Goal: Task Accomplishment & Management: Use online tool/utility

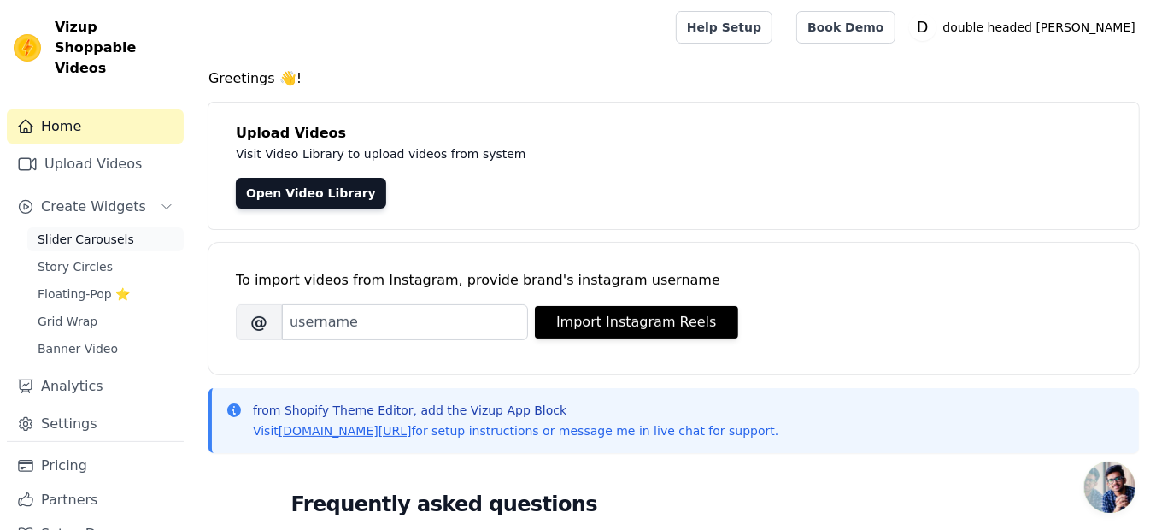
click at [93, 231] on span "Slider Carousels" at bounding box center [86, 239] width 97 height 17
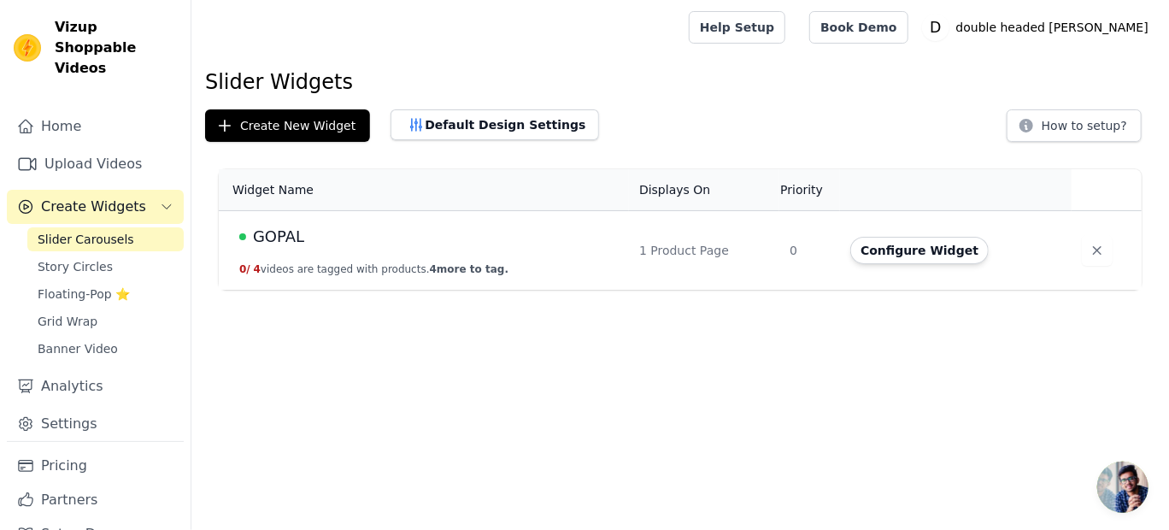
click at [463, 233] on div "GOPAL" at bounding box center [428, 237] width 379 height 24
click at [286, 232] on span "GOPAL" at bounding box center [278, 237] width 51 height 24
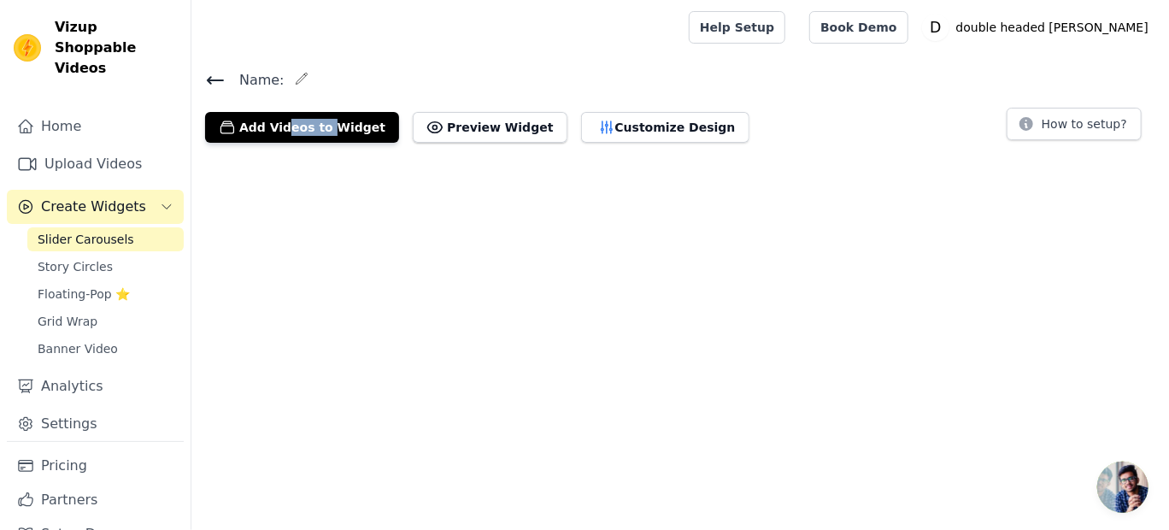
click at [286, 156] on html "Vizup Shoppable Videos Home Upload Videos Create Widgets Slider Carousels Story…" at bounding box center [584, 78] width 1169 height 156
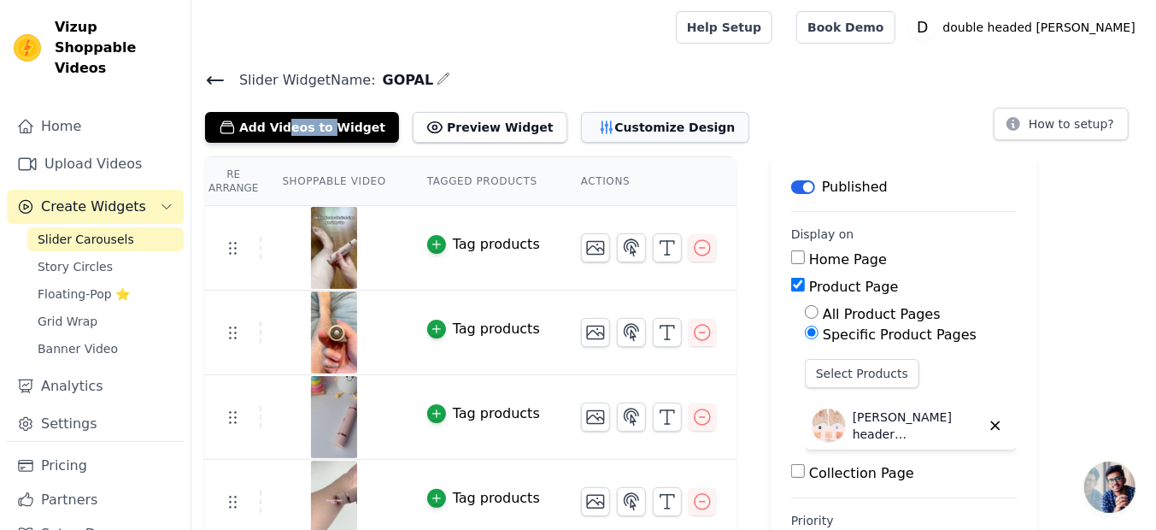
click at [615, 116] on button "Customize Design" at bounding box center [665, 127] width 168 height 31
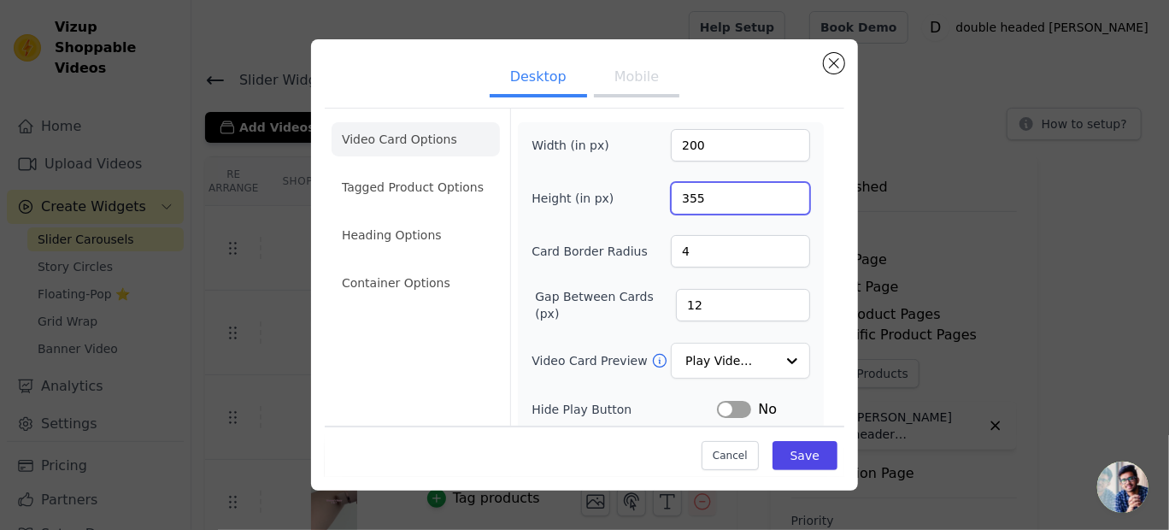
click at [704, 196] on input "355" at bounding box center [740, 198] width 139 height 32
click at [782, 200] on input "354" at bounding box center [740, 198] width 139 height 32
click at [782, 200] on input "353" at bounding box center [740, 198] width 139 height 32
click at [782, 200] on input "352" at bounding box center [740, 198] width 139 height 32
click at [782, 200] on input "351" at bounding box center [740, 198] width 139 height 32
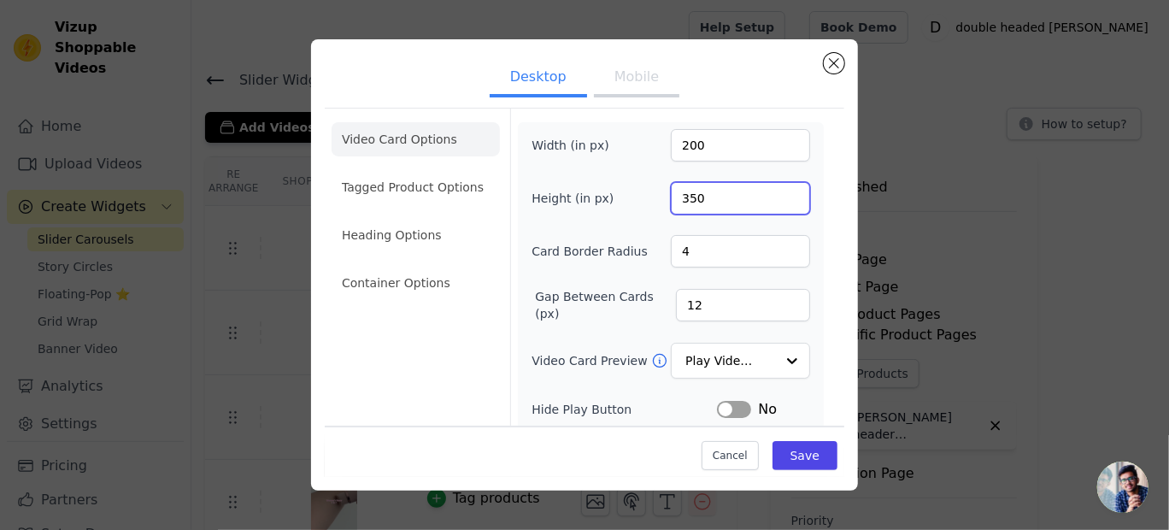
click at [782, 200] on input "350" at bounding box center [740, 198] width 139 height 32
click at [782, 200] on input "349" at bounding box center [740, 198] width 139 height 32
click at [782, 200] on input "348" at bounding box center [740, 198] width 139 height 32
click at [782, 200] on input "347" at bounding box center [740, 198] width 139 height 32
click at [782, 200] on input "346" at bounding box center [740, 198] width 139 height 32
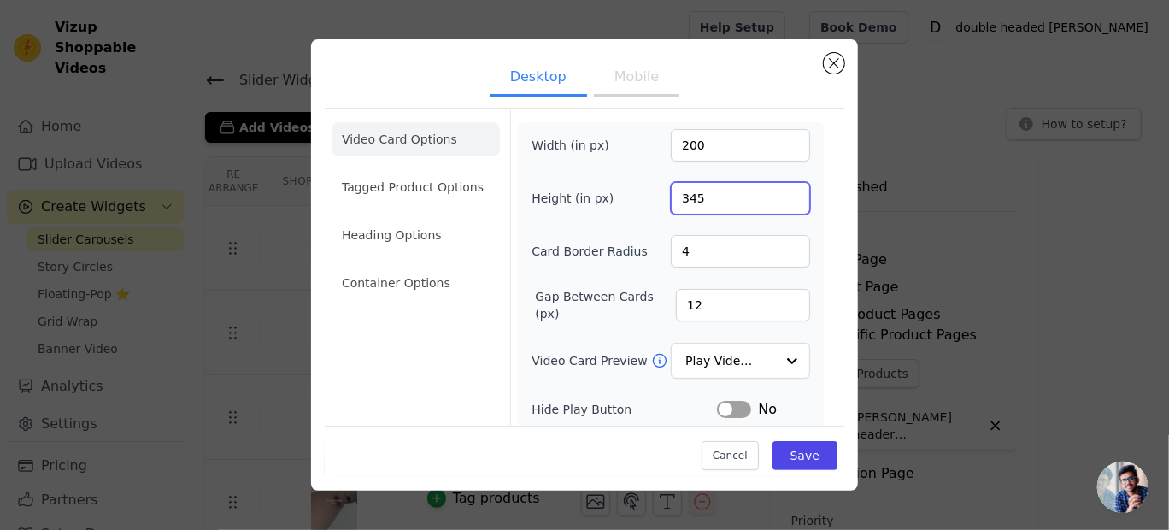
click at [782, 200] on input "345" at bounding box center [740, 198] width 139 height 32
click at [782, 200] on input "344" at bounding box center [740, 198] width 139 height 32
click at [782, 200] on input "343" at bounding box center [740, 198] width 139 height 32
click at [782, 200] on input "342" at bounding box center [740, 198] width 139 height 32
click at [782, 200] on input "341" at bounding box center [740, 198] width 139 height 32
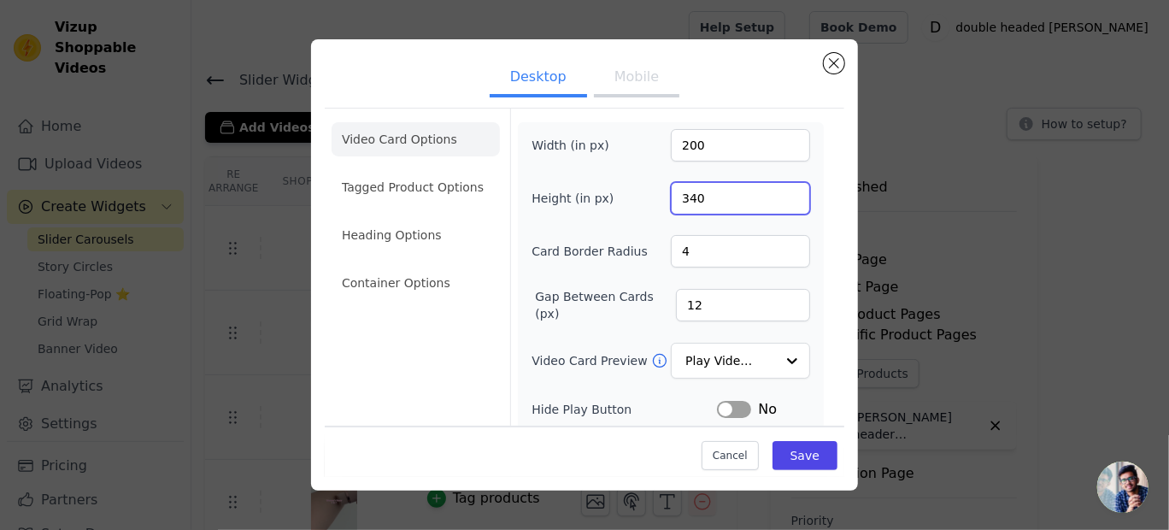
click at [782, 200] on input "340" at bounding box center [740, 198] width 139 height 32
click at [782, 200] on input "339" at bounding box center [740, 198] width 139 height 32
click at [782, 200] on input "338" at bounding box center [740, 198] width 139 height 32
click at [782, 200] on input "337" at bounding box center [740, 198] width 139 height 32
click at [782, 200] on input "336" at bounding box center [740, 198] width 139 height 32
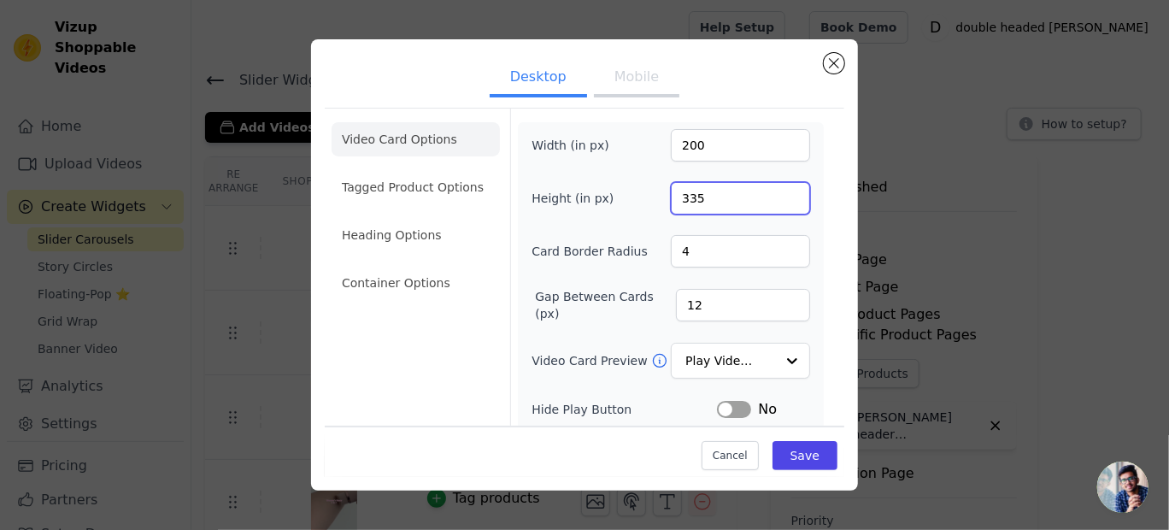
click at [782, 200] on input "335" at bounding box center [740, 198] width 139 height 32
click at [782, 200] on input "334" at bounding box center [740, 198] width 139 height 32
click at [782, 200] on input "333" at bounding box center [740, 198] width 139 height 32
click at [782, 200] on input "332" at bounding box center [740, 198] width 139 height 32
click at [782, 200] on input "331" at bounding box center [740, 198] width 139 height 32
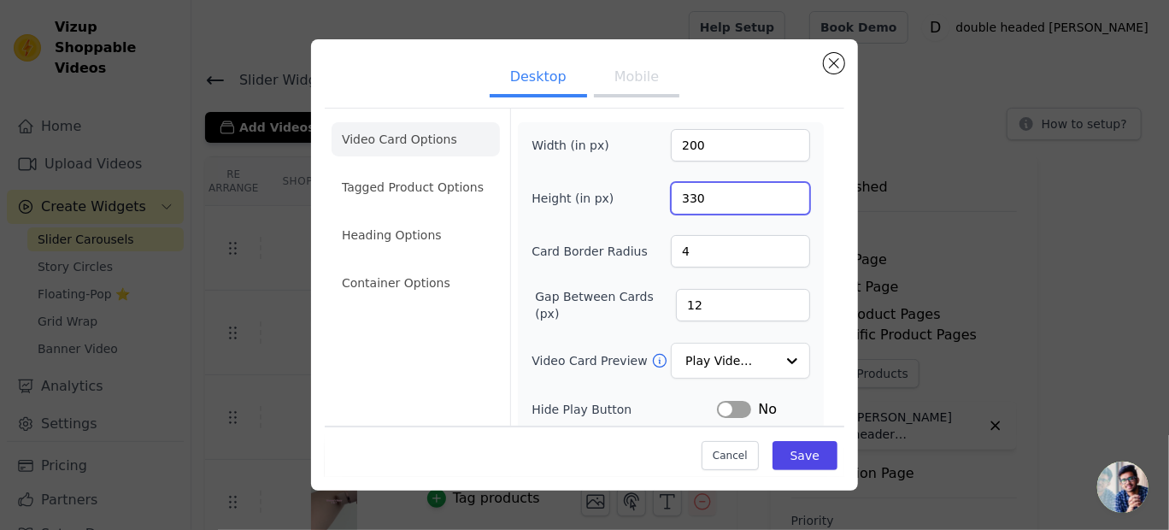
click at [782, 200] on input "330" at bounding box center [740, 198] width 139 height 32
click at [782, 200] on input "329" at bounding box center [740, 198] width 139 height 32
click at [782, 200] on input "328" at bounding box center [740, 198] width 139 height 32
click at [782, 200] on input "327" at bounding box center [740, 198] width 139 height 32
click at [782, 200] on input "326" at bounding box center [740, 198] width 139 height 32
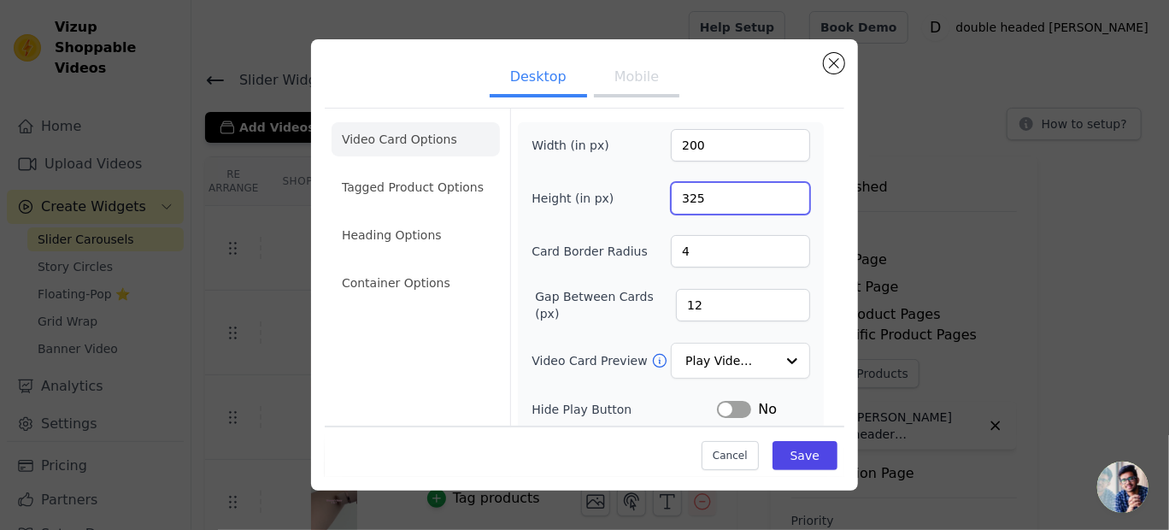
click at [782, 200] on input "325" at bounding box center [740, 198] width 139 height 32
click at [782, 200] on input "324" at bounding box center [740, 198] width 139 height 32
click at [782, 200] on input "323" at bounding box center [740, 198] width 139 height 32
click at [782, 200] on input "322" at bounding box center [740, 198] width 139 height 32
click at [782, 200] on input "321" at bounding box center [740, 198] width 139 height 32
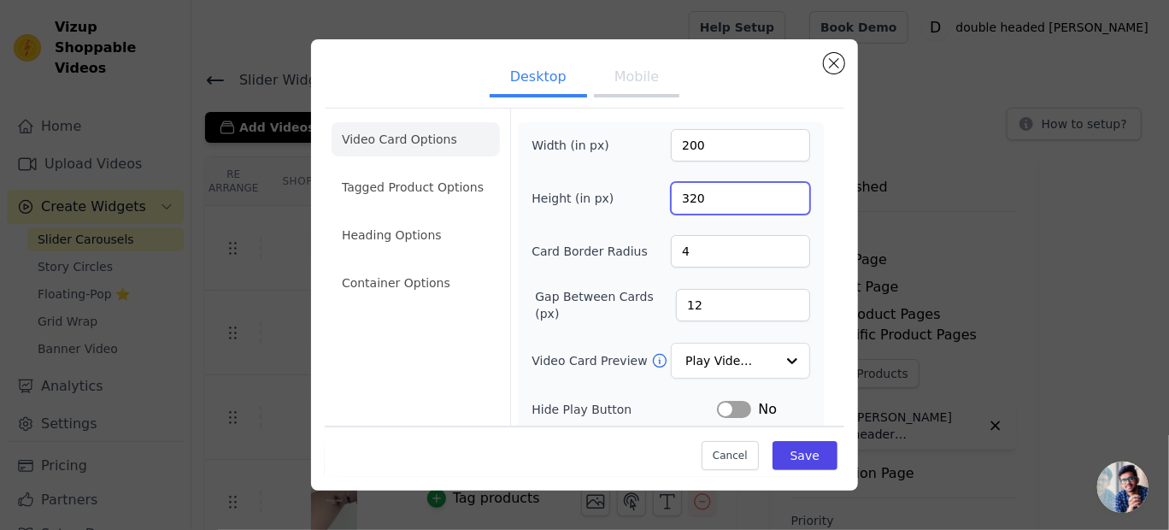
type input "320"
click at [782, 200] on input "320" at bounding box center [740, 198] width 139 height 32
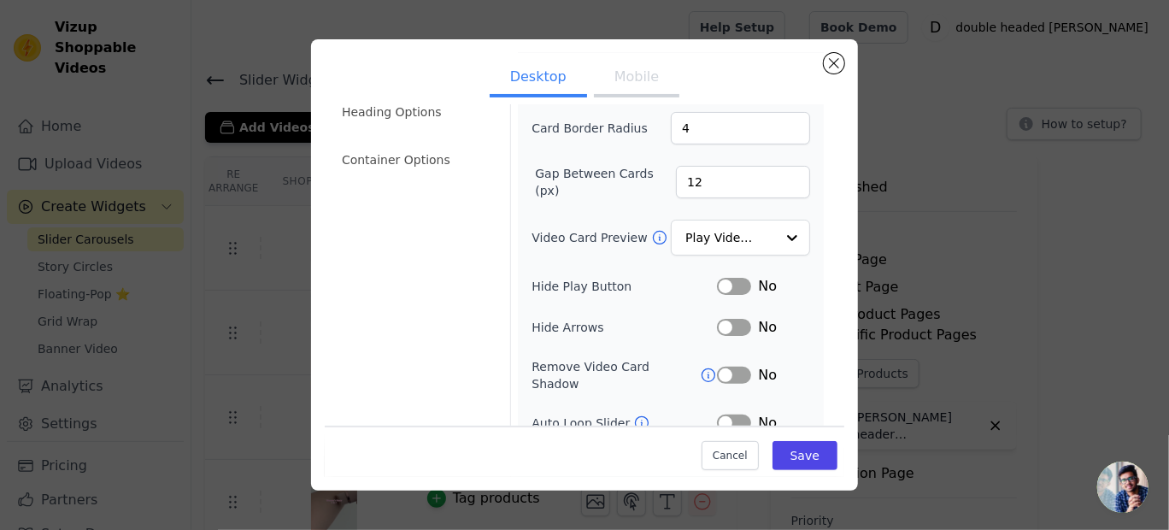
scroll to position [125, 0]
click at [723, 276] on button "Label" at bounding box center [734, 284] width 34 height 17
click at [737, 325] on button "Label" at bounding box center [734, 325] width 34 height 17
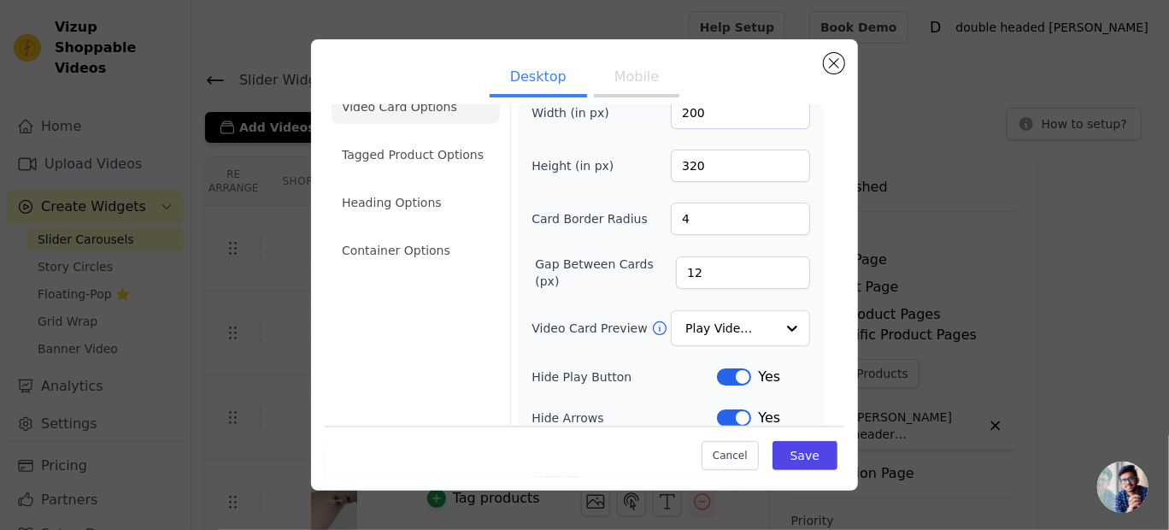
scroll to position [0, 0]
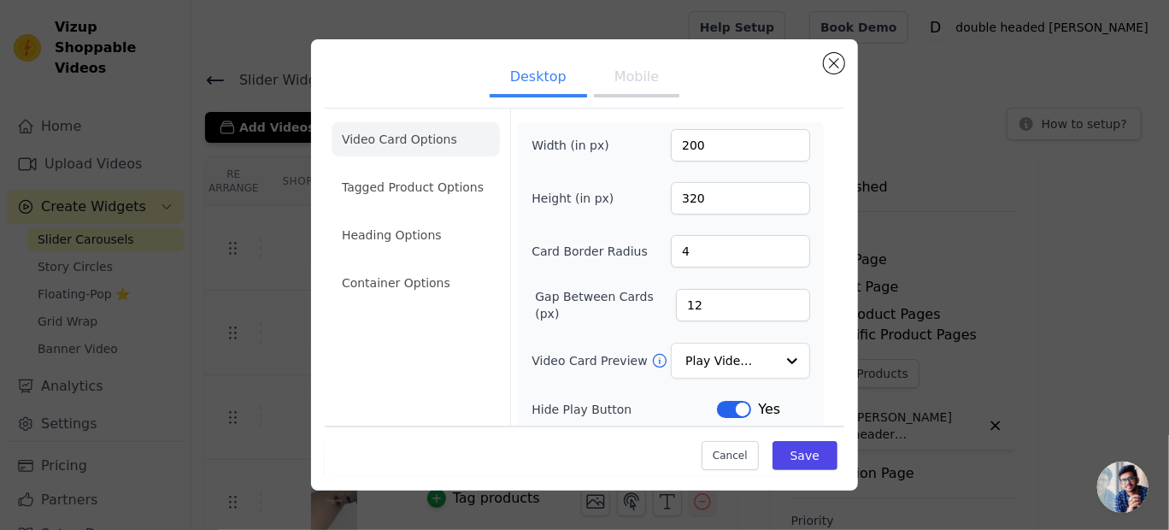
click at [643, 76] on button "Mobile" at bounding box center [636, 79] width 85 height 38
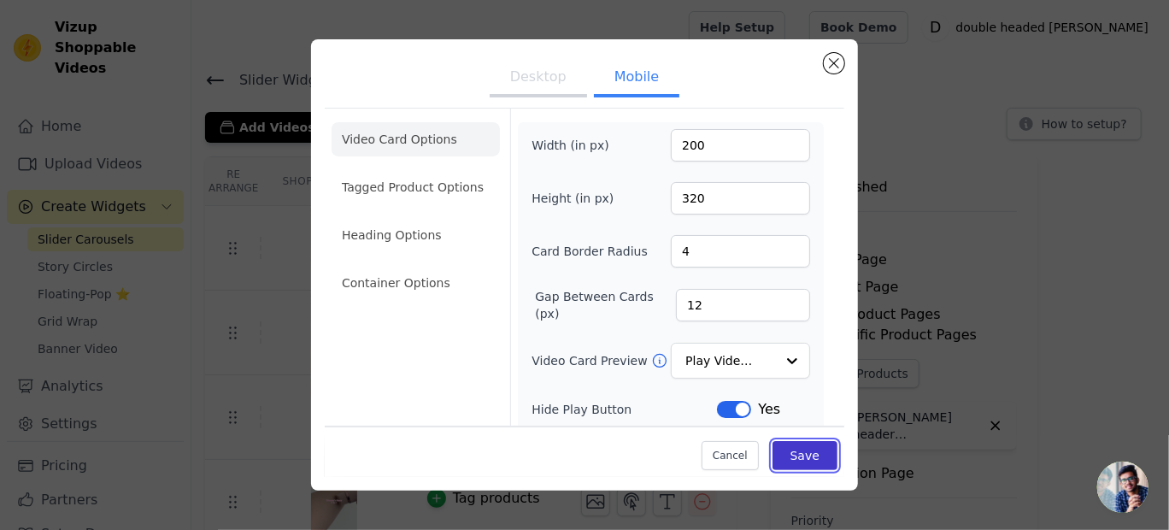
click at [797, 451] on button "Save" at bounding box center [805, 455] width 65 height 29
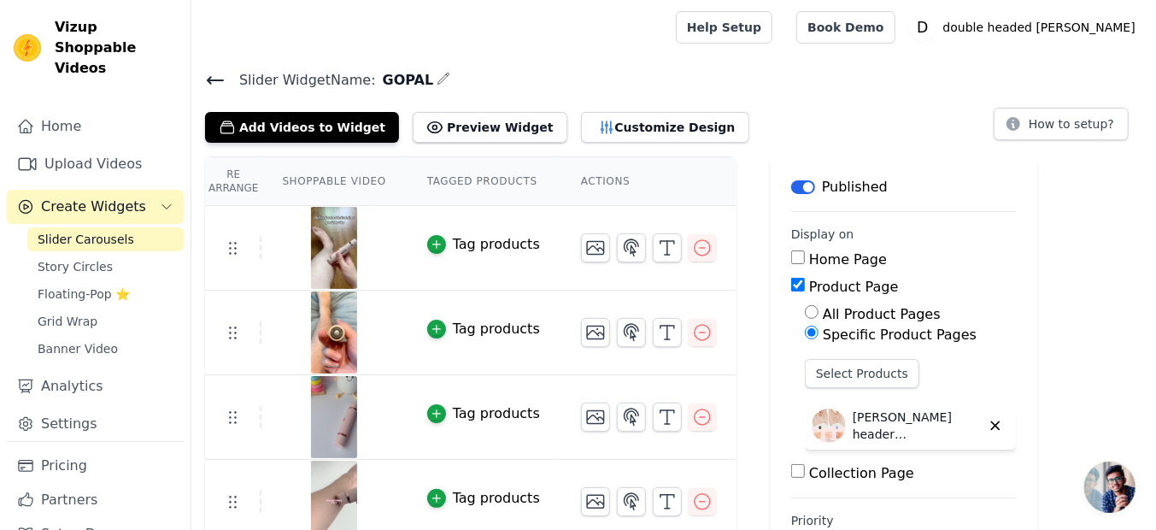
click at [437, 79] on icon "button" at bounding box center [444, 79] width 14 height 14
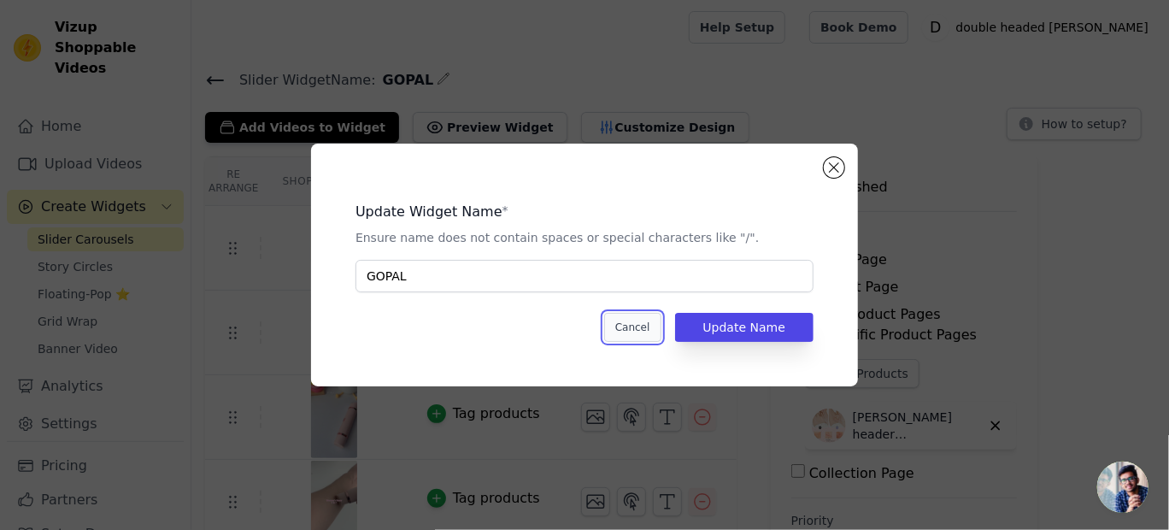
click at [649, 330] on button "Cancel" at bounding box center [632, 327] width 57 height 29
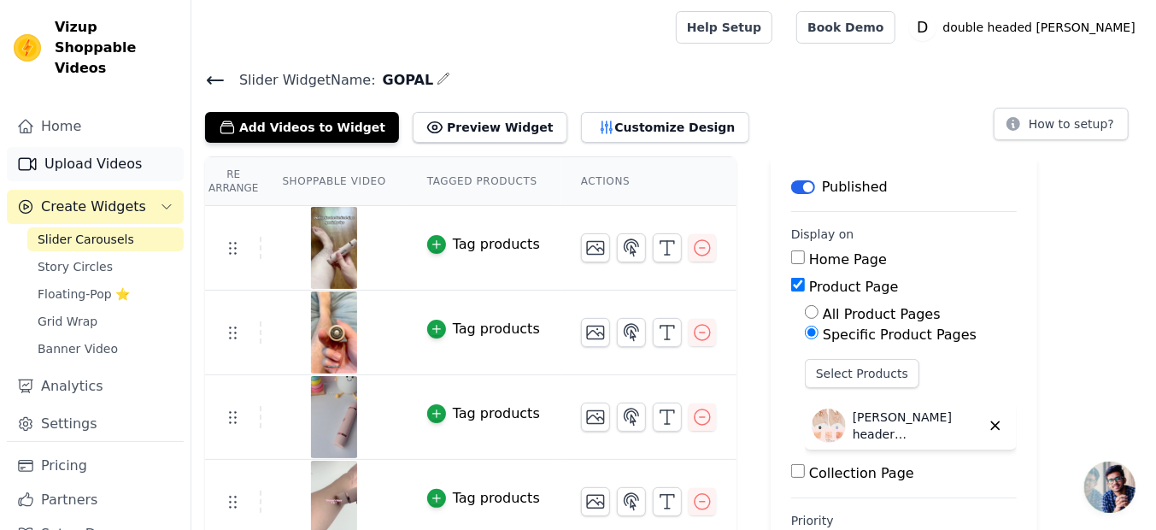
click at [106, 147] on link "Upload Videos" at bounding box center [95, 164] width 177 height 34
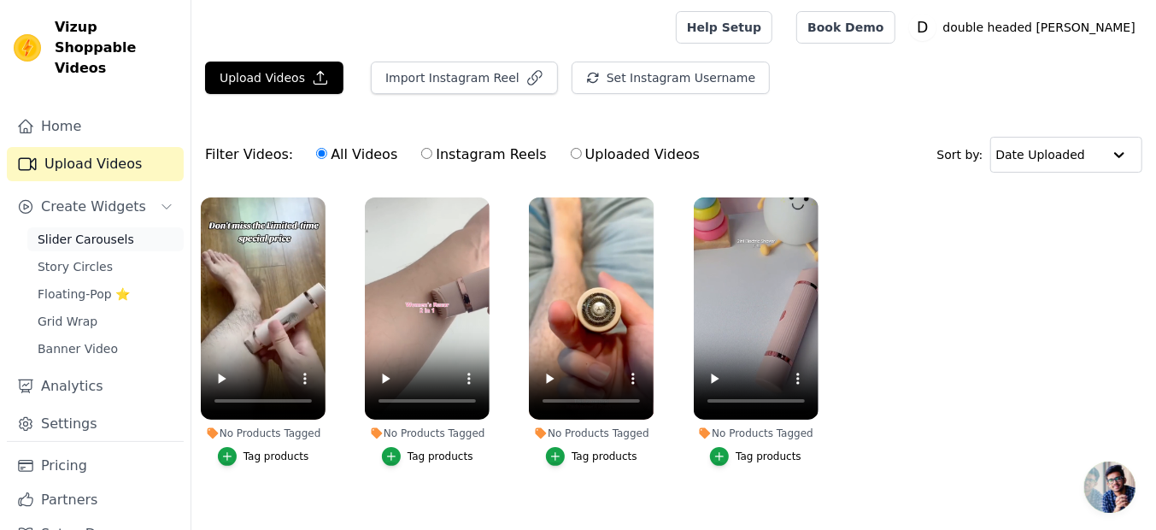
click at [94, 231] on span "Slider Carousels" at bounding box center [86, 239] width 97 height 17
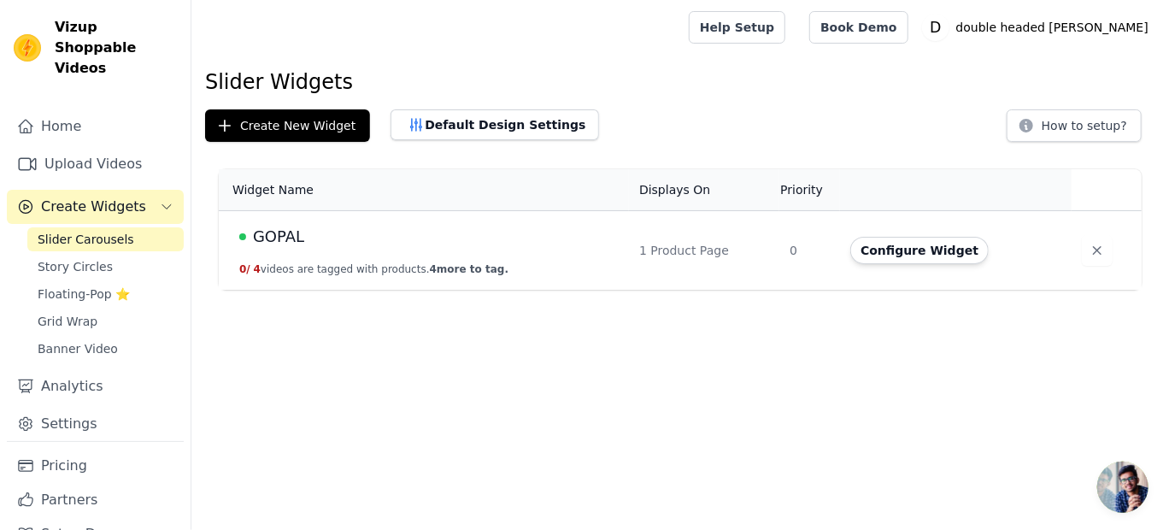
click at [333, 237] on div "GOPAL" at bounding box center [428, 237] width 379 height 24
click at [290, 238] on span "GOPAL" at bounding box center [278, 237] width 51 height 24
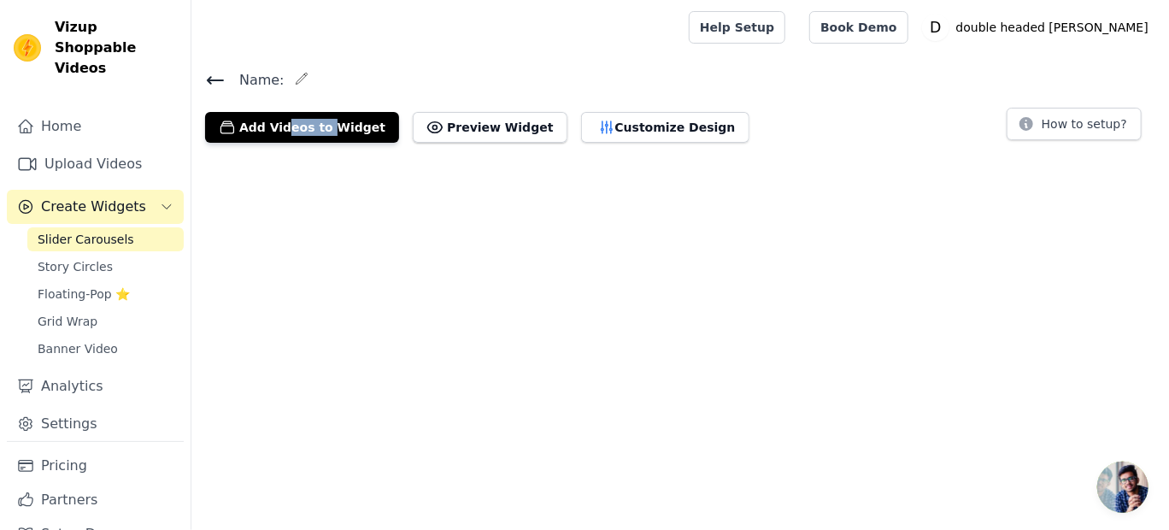
click at [290, 156] on html "Vizup Shoppable Videos Home Upload Videos Create Widgets Slider Carousels Story…" at bounding box center [584, 78] width 1169 height 156
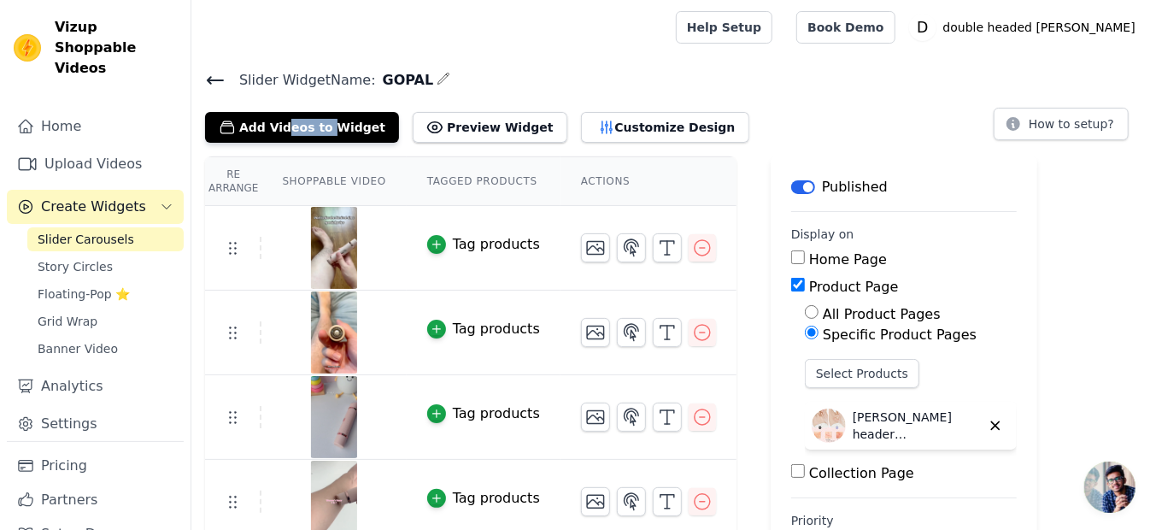
scroll to position [67, 0]
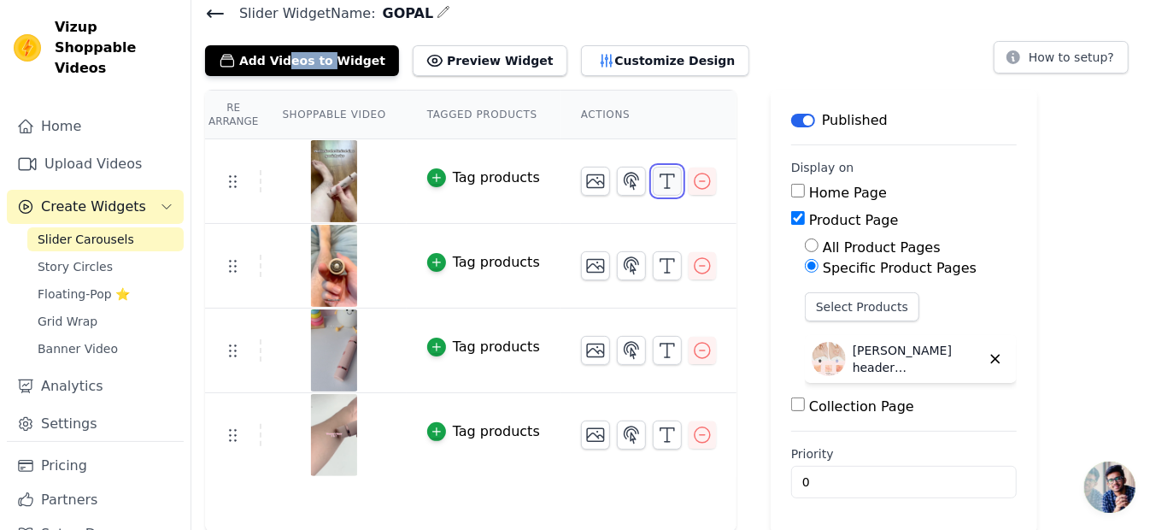
click at [657, 175] on icon "button" at bounding box center [667, 181] width 21 height 21
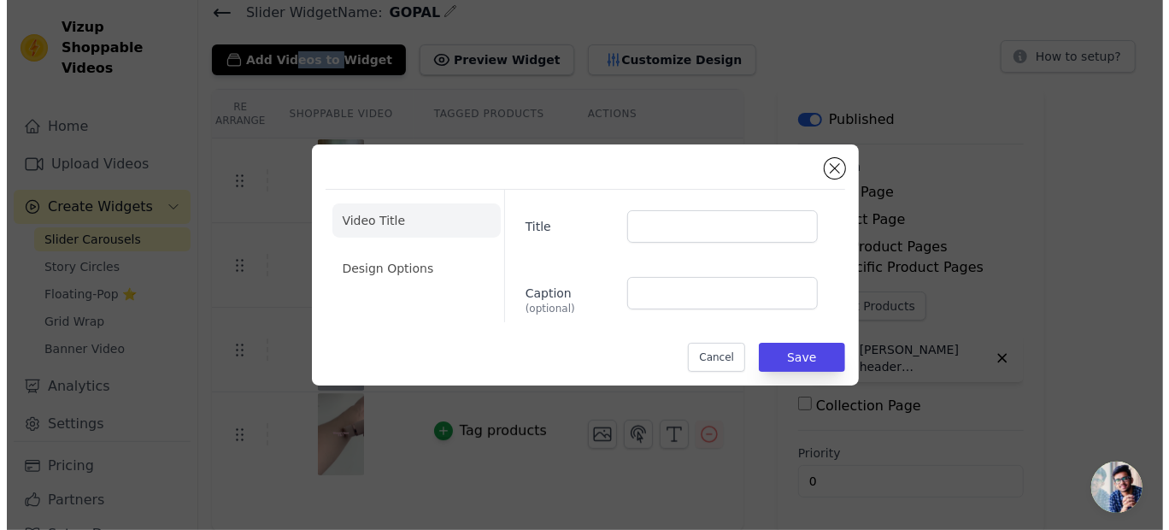
scroll to position [0, 0]
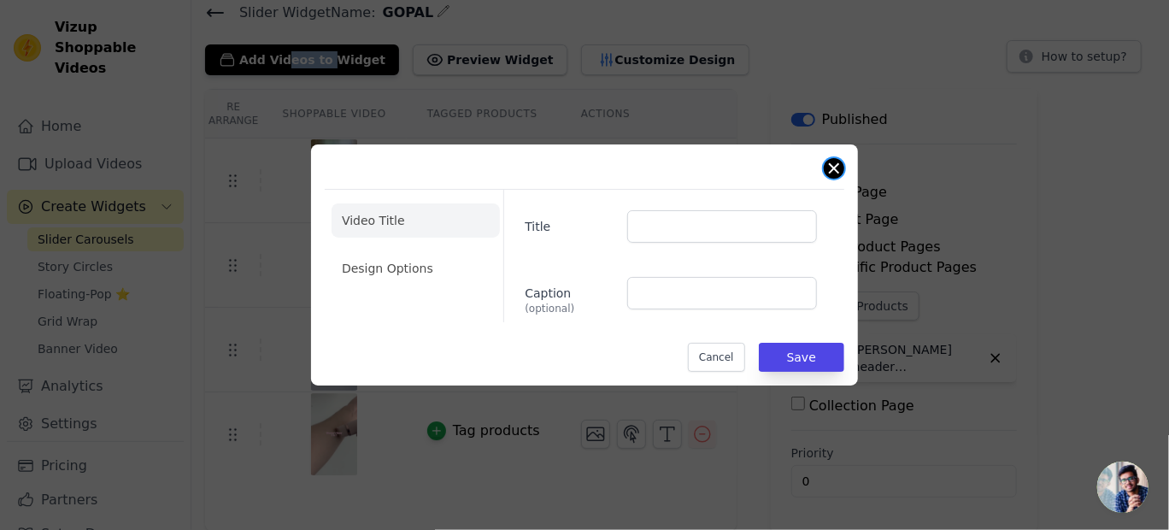
click at [832, 174] on button "Close modal" at bounding box center [834, 168] width 21 height 21
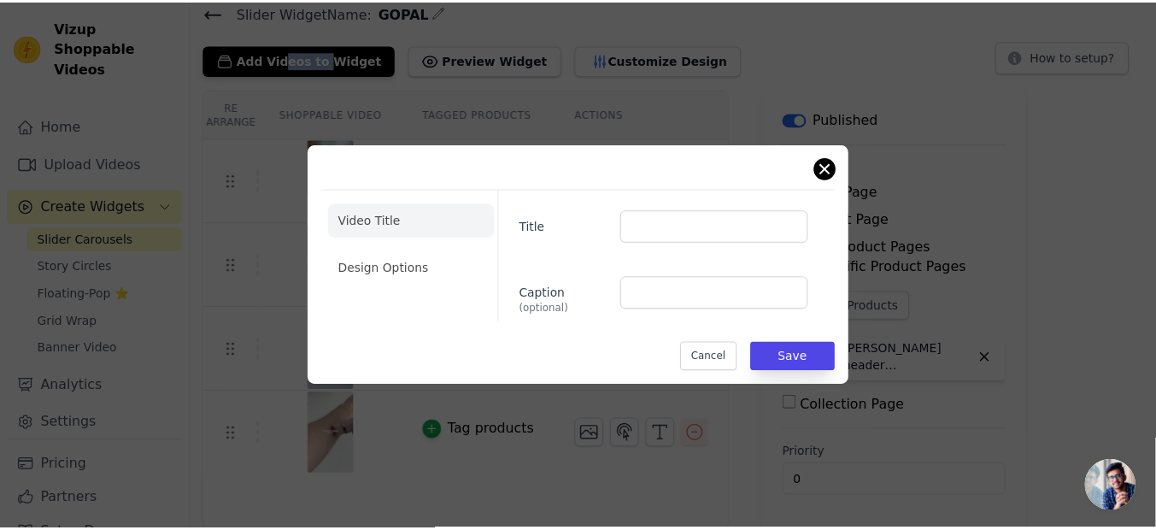
scroll to position [67, 0]
